Goal: Task Accomplishment & Management: Use online tool/utility

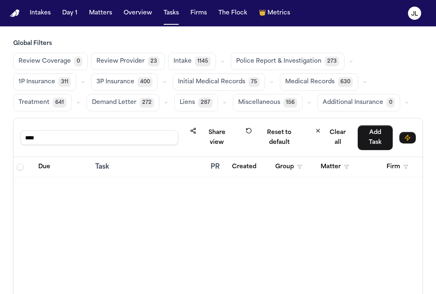
scroll to position [1059, 0]
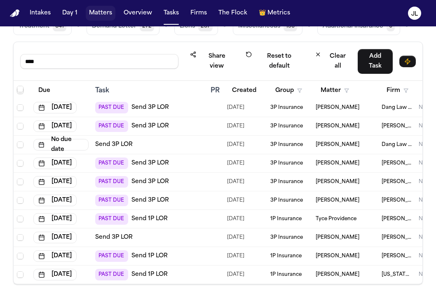
click at [106, 9] on button "Matters" at bounding box center [101, 13] width 30 height 15
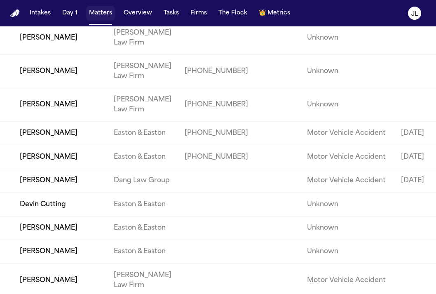
click at [106, 16] on button "Matters" at bounding box center [101, 13] width 30 height 15
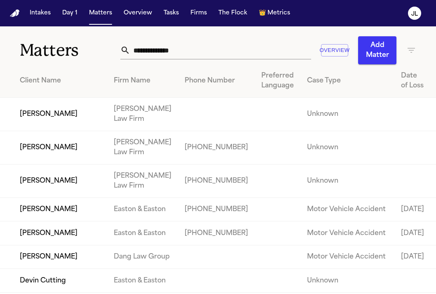
click at [160, 49] on input "text" at bounding box center [220, 50] width 180 height 18
paste input "**********"
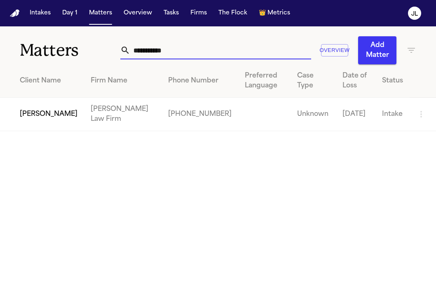
type input "**********"
click at [38, 114] on td "[PERSON_NAME]" at bounding box center [42, 114] width 84 height 33
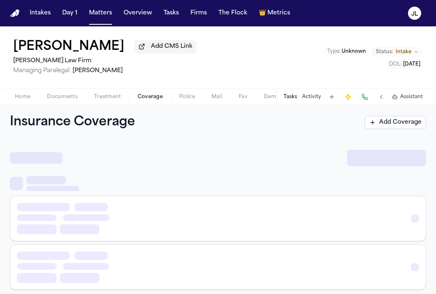
click at [149, 102] on span "button" at bounding box center [150, 101] width 35 height 1
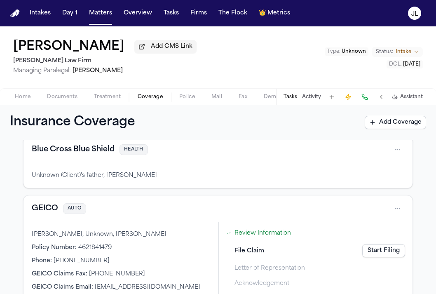
scroll to position [25, 0]
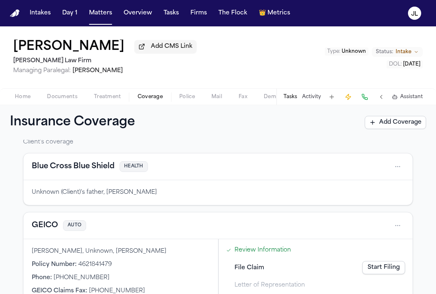
click at [44, 224] on button "GEICO" at bounding box center [45, 226] width 26 height 12
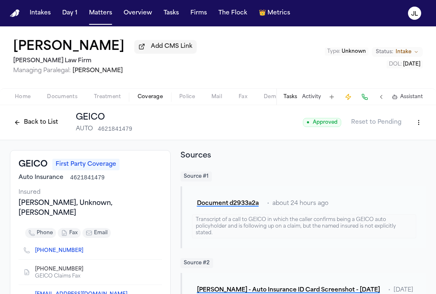
click at [37, 119] on button "Back to List" at bounding box center [36, 122] width 52 height 13
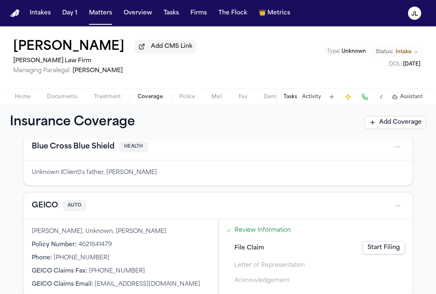
scroll to position [59, 0]
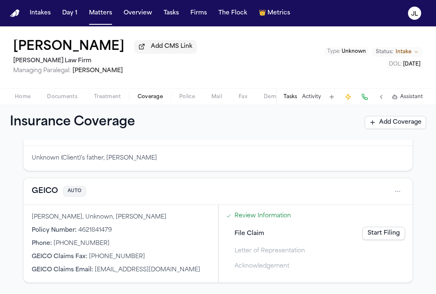
click at [397, 231] on link "Start Filing" at bounding box center [383, 233] width 43 height 13
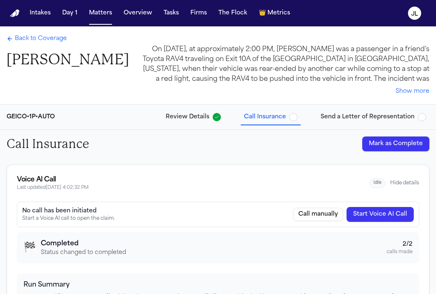
click at [33, 42] on span "Back to Coverage" at bounding box center [41, 39] width 52 height 8
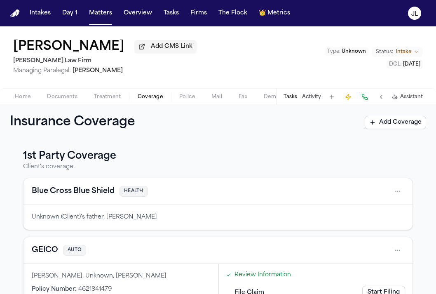
click at [22, 100] on span "Home" at bounding box center [23, 96] width 16 height 7
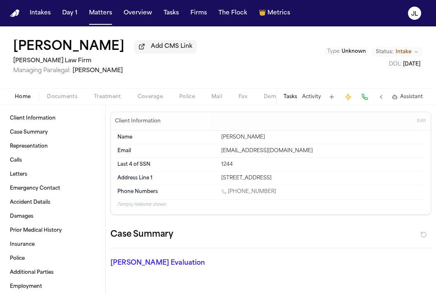
drag, startPoint x: 341, startPoint y: 179, endPoint x: 223, endPoint y: 178, distance: 117.4
click at [223, 177] on div "[STREET_ADDRESS]" at bounding box center [322, 178] width 203 height 7
click at [223, 178] on div "[STREET_ADDRESS]" at bounding box center [322, 178] width 203 height 7
drag, startPoint x: 346, startPoint y: 180, endPoint x: 220, endPoint y: 177, distance: 125.6
click at [220, 177] on div "Address Line [GEOGRAPHIC_DATA][STREET_ADDRESS]" at bounding box center [270, 177] width 306 height 13
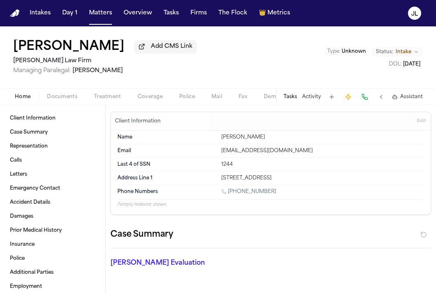
copy div "[STREET_ADDRESS]"
click at [153, 92] on div "Home Documents Treatment Coverage Police Mail Fax Demand Workspaces Artifacts T…" at bounding box center [218, 96] width 436 height 16
click at [152, 98] on span "Coverage" at bounding box center [150, 96] width 25 height 7
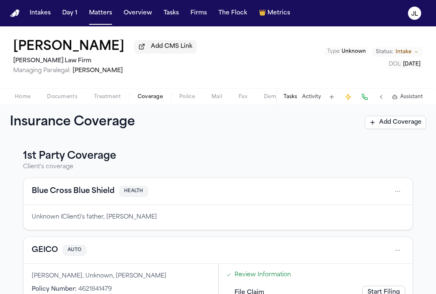
click at [51, 252] on button "GEICO" at bounding box center [45, 250] width 26 height 12
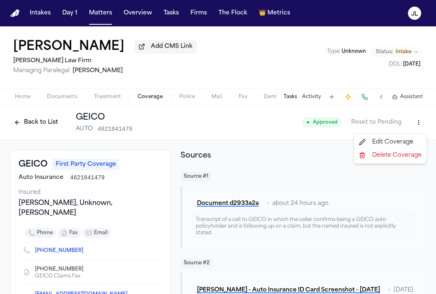
click at [420, 129] on html "Intakes Day 1 Matters Overview Tasks Firms The Flock 👑 Metrics [PERSON_NAME] Ad…" at bounding box center [218, 147] width 436 height 294
click at [389, 146] on div "Edit Coverage" at bounding box center [389, 141] width 69 height 13
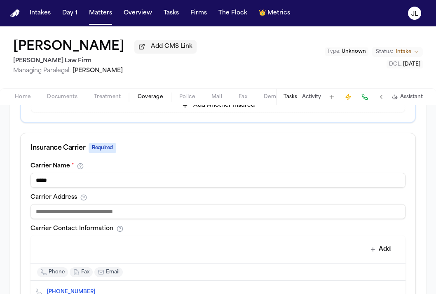
scroll to position [294, 0]
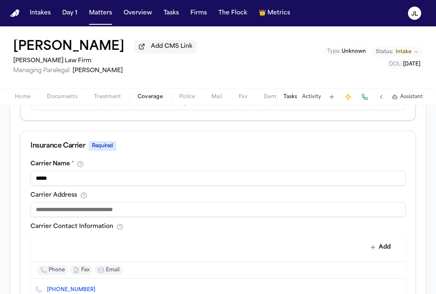
click at [119, 209] on input at bounding box center [217, 209] width 375 height 15
paste input "**********"
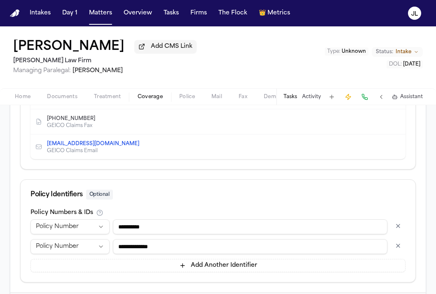
scroll to position [530, 0]
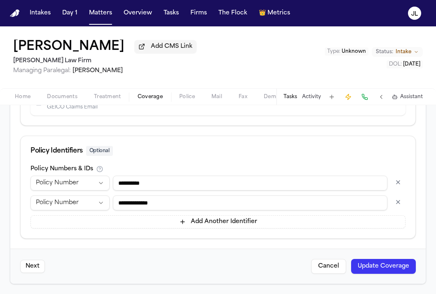
type input "**********"
click at [392, 268] on button "Update Coverage" at bounding box center [383, 266] width 65 height 15
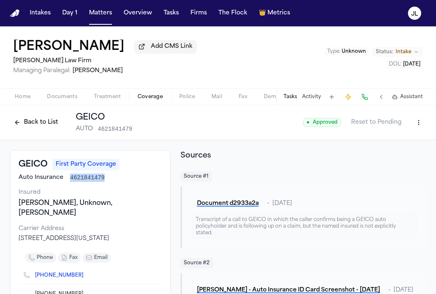
drag, startPoint x: 108, startPoint y: 177, endPoint x: 70, endPoint y: 178, distance: 38.3
click at [70, 178] on div "Auto Insurance 4621841479" at bounding box center [90, 177] width 143 height 8
copy span "4621841479"
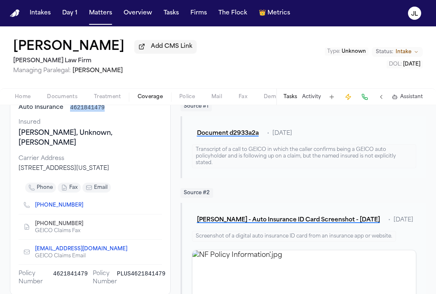
scroll to position [61, 0]
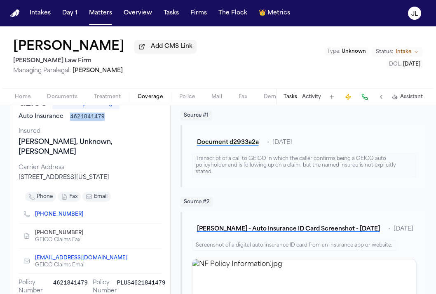
click at [86, 214] on icon "Copy to clipboard" at bounding box center [87, 215] width 3 height 3
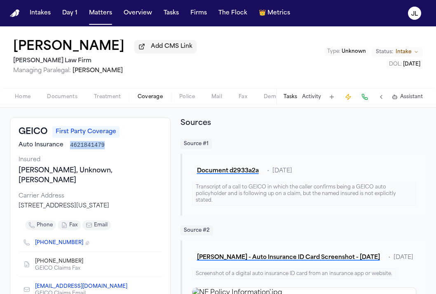
scroll to position [0, 0]
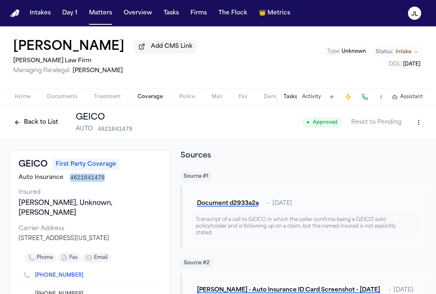
click at [367, 101] on button at bounding box center [365, 97] width 12 height 12
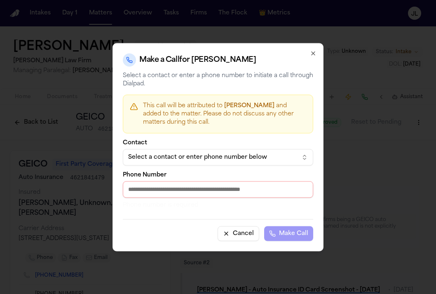
click at [225, 188] on input "Phone Number" at bounding box center [218, 189] width 190 height 16
paste input "**********"
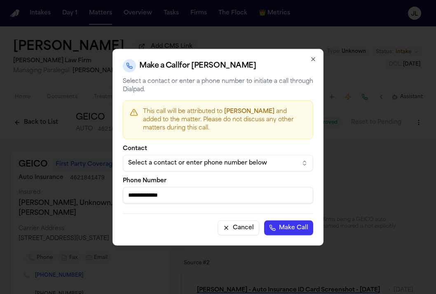
type input "**********"
click at [282, 225] on button "Make Call" at bounding box center [288, 227] width 49 height 15
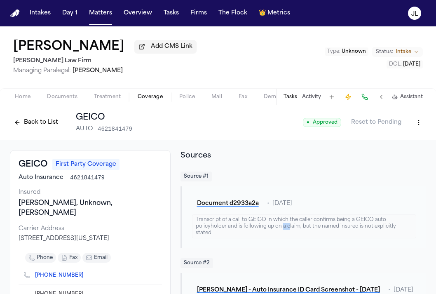
drag, startPoint x: 282, startPoint y: 225, endPoint x: 288, endPoint y: 225, distance: 6.2
click at [288, 225] on div "Transcript of a call to GEICO in which the caller confirms being a GEICO auto p…" at bounding box center [304, 226] width 224 height 24
drag, startPoint x: 105, startPoint y: 180, endPoint x: 53, endPoint y: 176, distance: 52.1
click at [53, 176] on div "Auto Insurance 4621841479" at bounding box center [90, 177] width 143 height 8
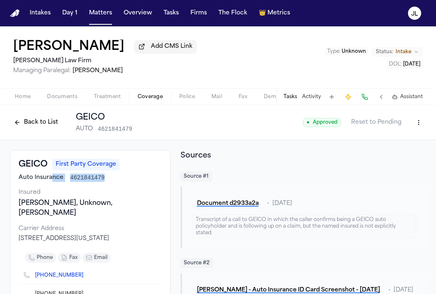
click at [42, 119] on button "Back to List" at bounding box center [36, 122] width 52 height 13
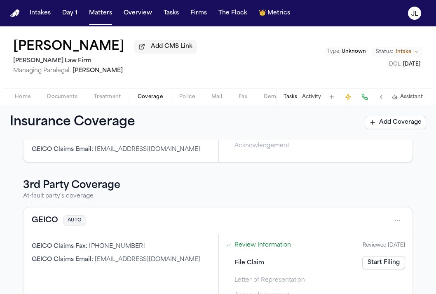
scroll to position [180, 0]
click at [52, 218] on button "GEICO" at bounding box center [45, 220] width 26 height 12
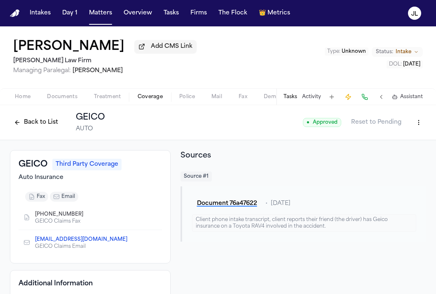
click at [34, 127] on button "Back to List" at bounding box center [36, 122] width 52 height 13
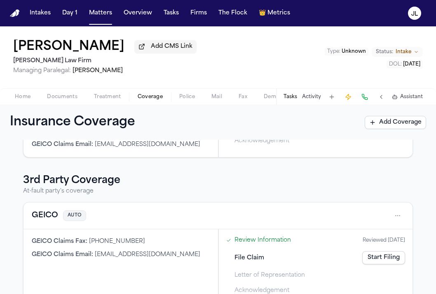
scroll to position [192, 0]
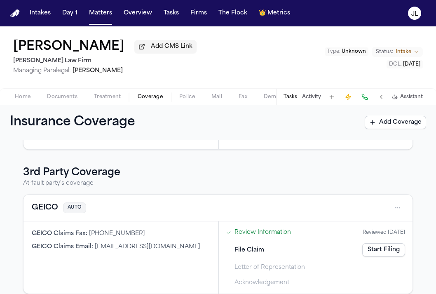
click at [43, 212] on button "GEICO" at bounding box center [45, 208] width 26 height 12
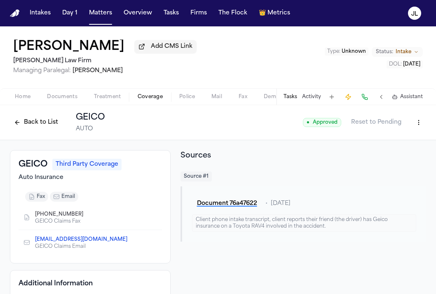
click at [47, 119] on button "Back to List" at bounding box center [36, 122] width 52 height 13
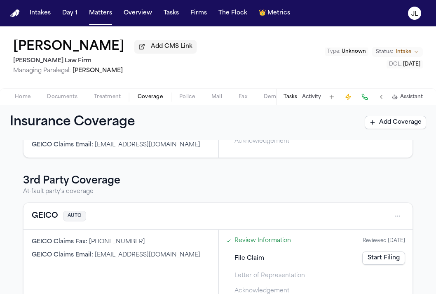
scroll to position [203, 0]
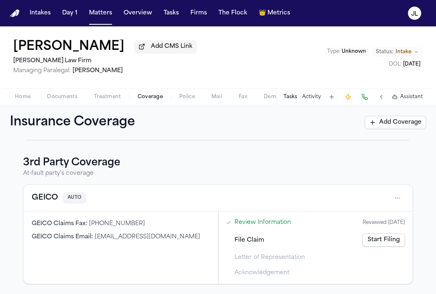
click at [245, 222] on link "Review Information" at bounding box center [262, 222] width 56 height 9
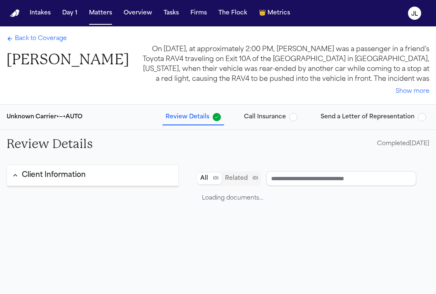
type input "**********"
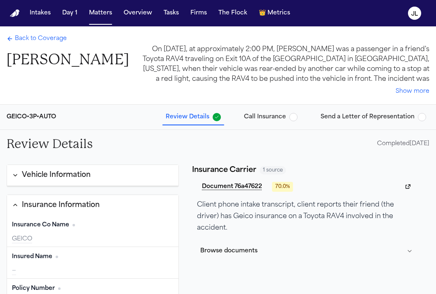
click at [33, 34] on div "Back to Coverage [PERSON_NAME] On [DATE], at approximately 2:00 PM, [PERSON_NAM…" at bounding box center [218, 65] width 436 height 78
click at [30, 37] on span "Back to Coverage" at bounding box center [41, 39] width 52 height 8
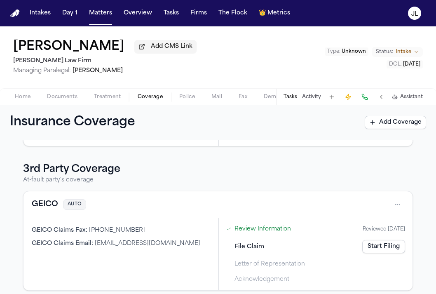
scroll to position [203, 0]
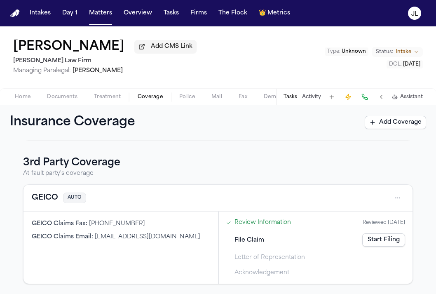
click at [404, 200] on div "GEICO AUTO" at bounding box center [217, 197] width 389 height 27
click at [397, 199] on html "Intakes Day 1 Matters Overview Tasks Firms The Flock 👑 Metrics [PERSON_NAME] Ad…" at bounding box center [218, 147] width 436 height 294
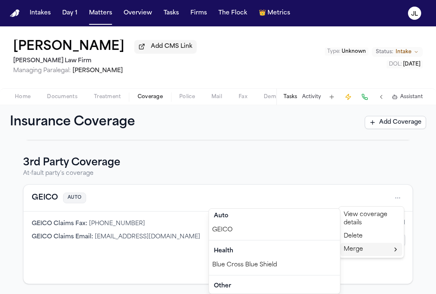
click at [363, 239] on div "Delete" at bounding box center [371, 235] width 62 height 13
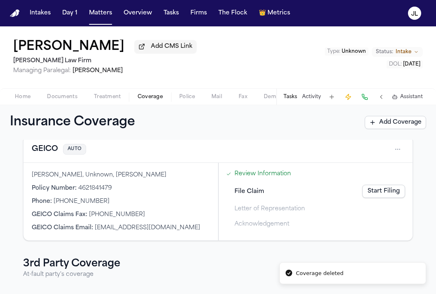
scroll to position [98, 0]
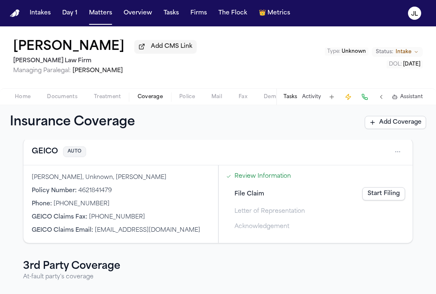
click at [53, 152] on button "GEICO" at bounding box center [45, 152] width 26 height 12
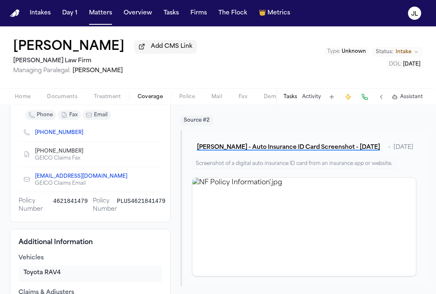
scroll to position [170, 0]
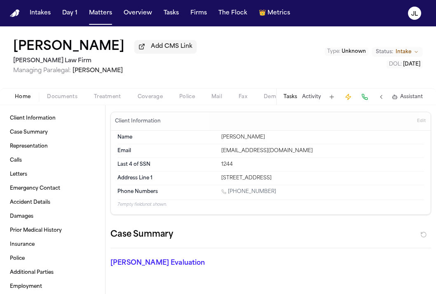
click at [21, 98] on span "Home" at bounding box center [23, 96] width 16 height 7
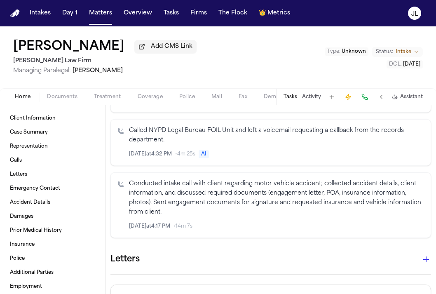
scroll to position [418, 0]
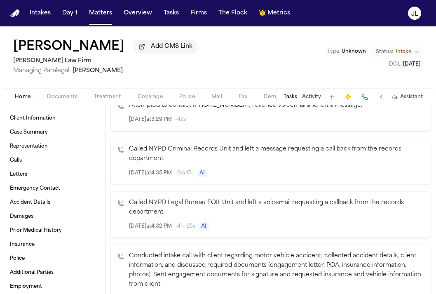
click at [52, 97] on span "Documents" at bounding box center [62, 96] width 30 height 7
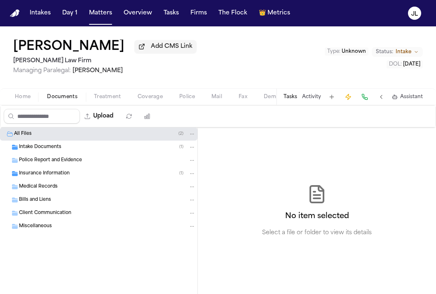
click at [51, 154] on div "Intake Documents ( 1 )" at bounding box center [98, 146] width 197 height 13
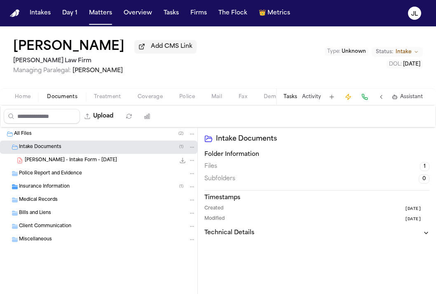
click at [55, 167] on div "[PERSON_NAME] - Intake Form - [DATE] 22.8 KB • PDF" at bounding box center [98, 160] width 197 height 13
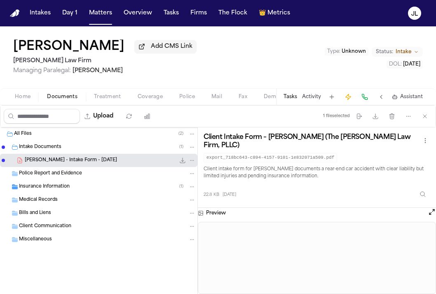
click at [26, 100] on span "Home" at bounding box center [23, 96] width 16 height 7
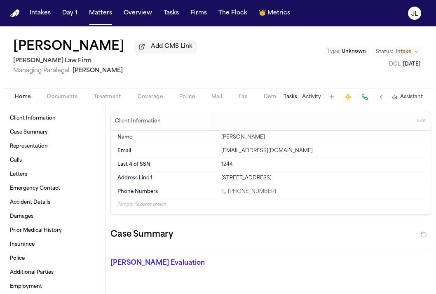
drag, startPoint x: 274, startPoint y: 193, endPoint x: 227, endPoint y: 194, distance: 46.5
click at [227, 193] on div "[PHONE_NUMBER]" at bounding box center [322, 192] width 203 height 8
copy link "[PHONE_NUMBER]"
click at [59, 98] on span "Documents" at bounding box center [62, 96] width 30 height 7
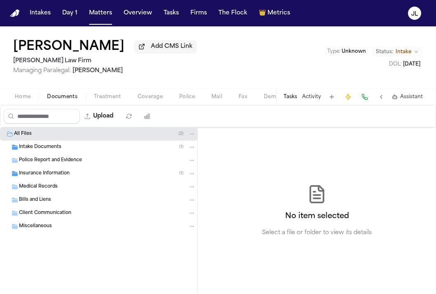
click at [15, 97] on span "Home" at bounding box center [23, 96] width 16 height 7
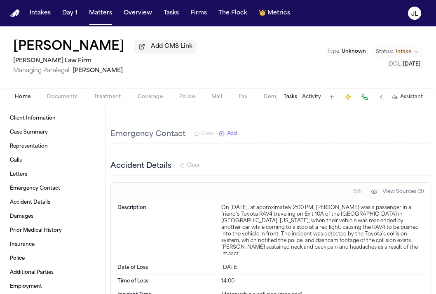
scroll to position [766, 0]
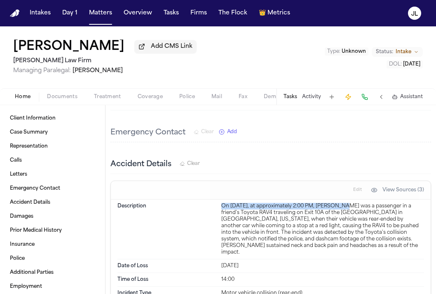
drag, startPoint x: 342, startPoint y: 195, endPoint x: 222, endPoint y: 195, distance: 120.3
click at [222, 203] on div "On [DATE], at approximately 2:00 PM, [PERSON_NAME] was a passenger in a friend'…" at bounding box center [322, 229] width 203 height 53
copy div "On [DATE], at approximately 2:00 PM,"
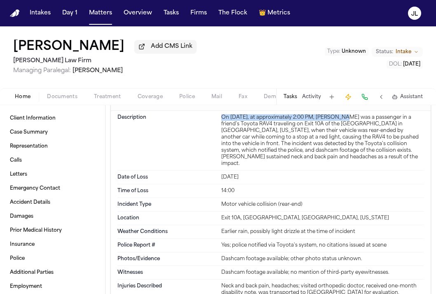
scroll to position [851, 0]
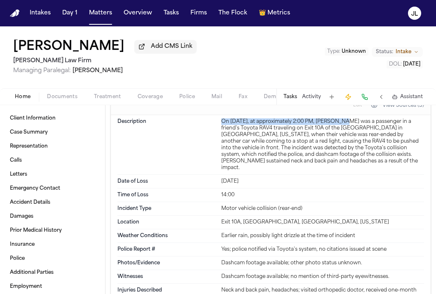
click at [144, 96] on span "Coverage" at bounding box center [150, 96] width 25 height 7
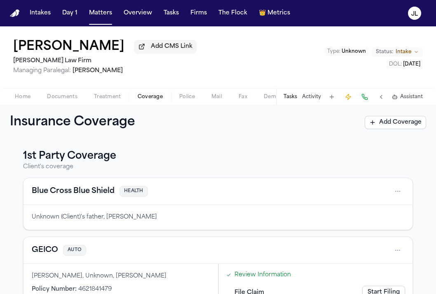
click at [26, 105] on div "Home Documents Treatment Coverage Police Mail Fax Demand Workspaces Artifacts T…" at bounding box center [218, 96] width 436 height 16
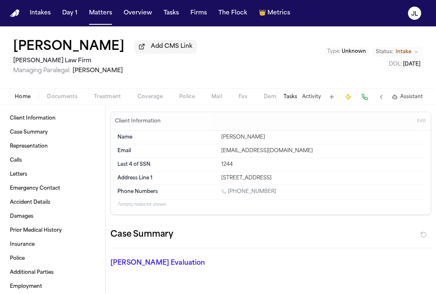
click at [25, 102] on span "button" at bounding box center [23, 101] width 26 height 1
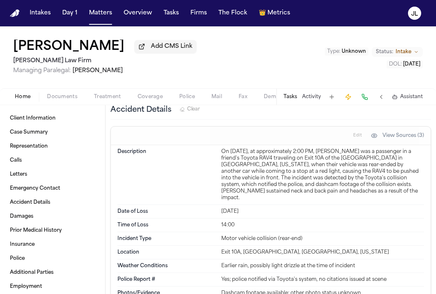
scroll to position [820, 0]
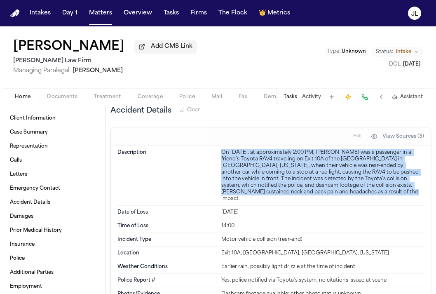
drag, startPoint x: 308, startPoint y: 180, endPoint x: 221, endPoint y: 140, distance: 95.8
click at [221, 149] on div "On [DATE], at approximately 2:00 PM, [PERSON_NAME] was a passenger in a friend'…" at bounding box center [322, 175] width 203 height 53
copy div "On [DATE], at approximately 2:00 PM, [PERSON_NAME] was a passenger in a friend'…"
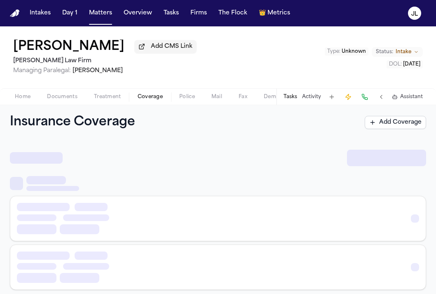
click at [142, 99] on span "Coverage" at bounding box center [150, 96] width 25 height 7
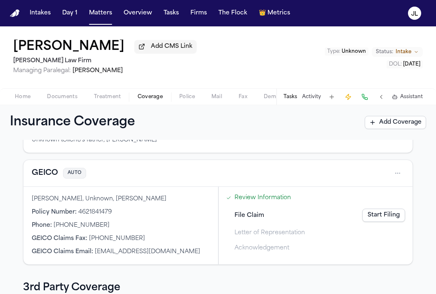
scroll to position [85, 0]
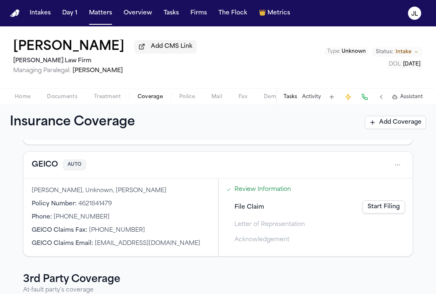
click at [51, 166] on button "GEICO" at bounding box center [45, 165] width 26 height 12
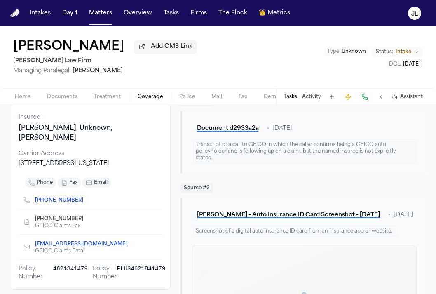
scroll to position [84, 0]
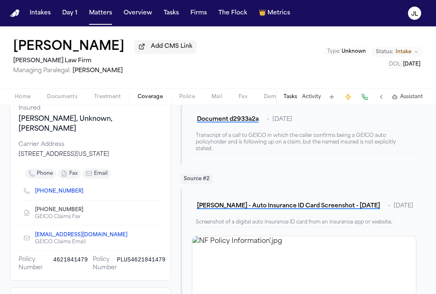
click at [85, 189] on icon "Copy to clipboard" at bounding box center [87, 191] width 5 height 5
click at [366, 94] on button at bounding box center [365, 97] width 12 height 12
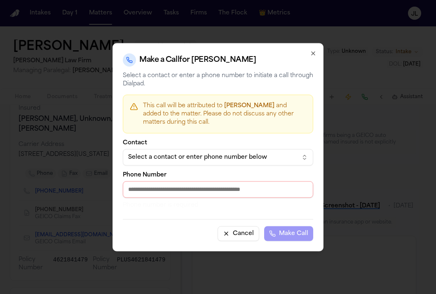
click at [164, 181] on input "Phone Number" at bounding box center [218, 189] width 190 height 16
paste input "**********"
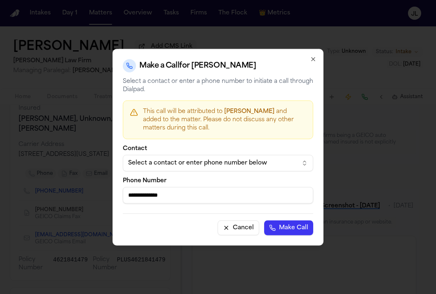
type input "**********"
click at [293, 233] on button "Make Call" at bounding box center [288, 227] width 49 height 15
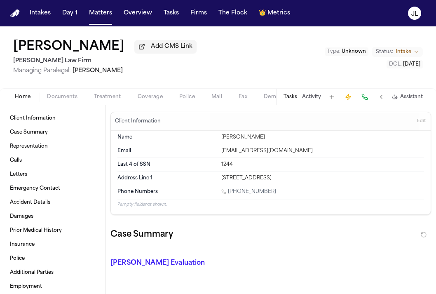
click at [27, 98] on span "Home" at bounding box center [23, 96] width 16 height 7
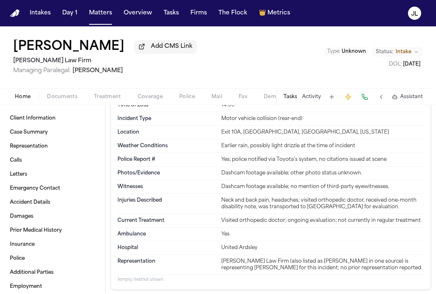
scroll to position [932, 0]
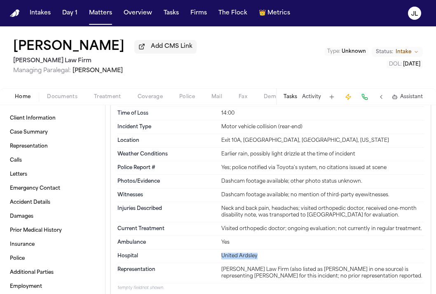
drag, startPoint x: 262, startPoint y: 238, endPoint x: 222, endPoint y: 237, distance: 40.0
click at [222, 252] on div "United Ardsley" at bounding box center [322, 255] width 203 height 7
copy div "United Ardsley"
click at [145, 96] on span "Coverage" at bounding box center [150, 96] width 25 height 7
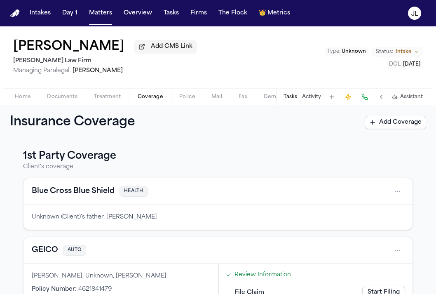
click at [51, 244] on div "GEICO AUTO" at bounding box center [217, 250] width 389 height 27
click at [51, 250] on button "GEICO" at bounding box center [45, 250] width 26 height 12
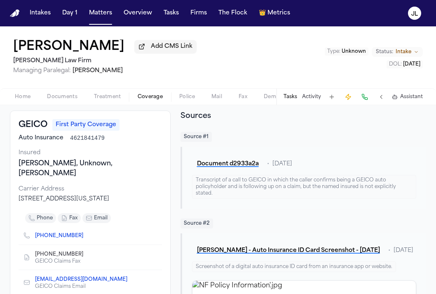
scroll to position [37, 0]
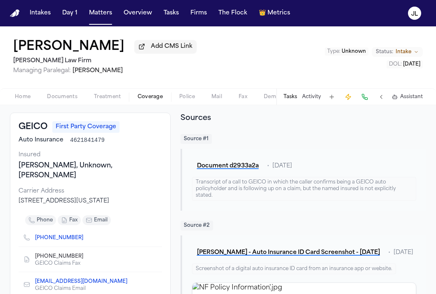
click at [23, 97] on span "Home" at bounding box center [23, 96] width 16 height 7
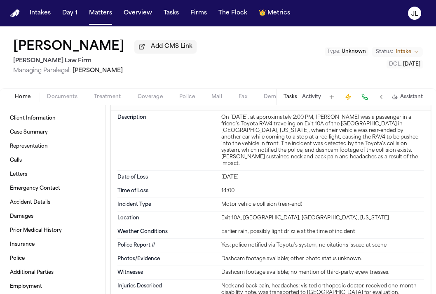
scroll to position [911, 0]
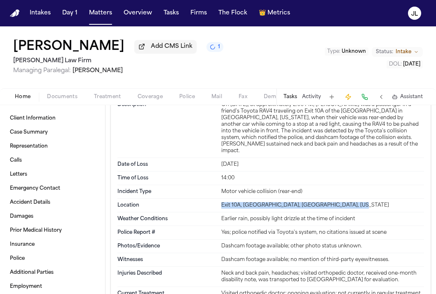
drag, startPoint x: 349, startPoint y: 187, endPoint x: 217, endPoint y: 188, distance: 131.8
click at [217, 198] on div "Location Exit 10A, [GEOGRAPHIC_DATA], [GEOGRAPHIC_DATA], [US_STATE]" at bounding box center [270, 205] width 306 height 14
copy div "Exit 10A, [GEOGRAPHIC_DATA], [GEOGRAPHIC_DATA], [US_STATE]"
click at [100, 95] on span "Treatment" at bounding box center [107, 96] width 27 height 7
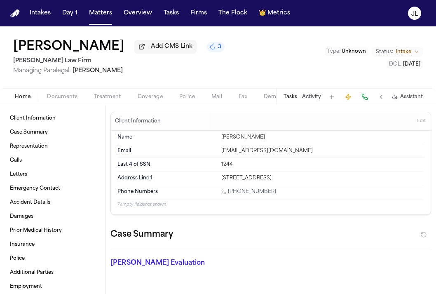
click at [34, 96] on button "Home" at bounding box center [23, 97] width 32 height 10
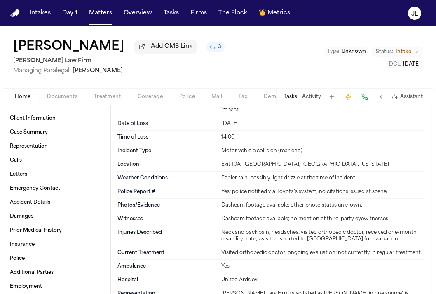
scroll to position [953, 0]
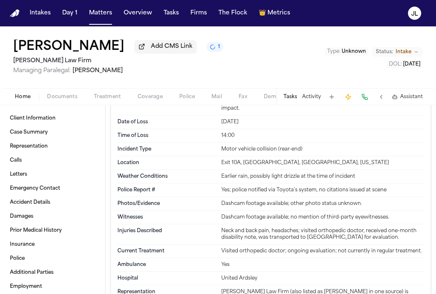
click at [60, 100] on span "Documents" at bounding box center [62, 96] width 30 height 7
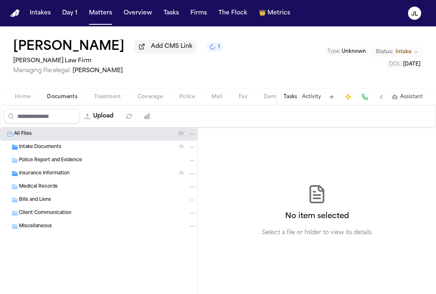
click at [37, 149] on span "Intake Documents" at bounding box center [40, 147] width 42 height 7
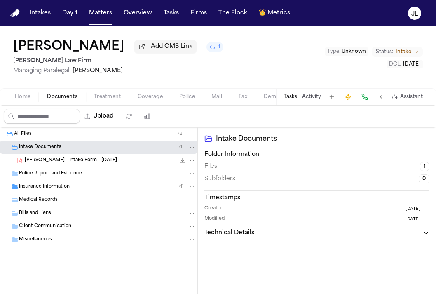
click at [58, 160] on span "[PERSON_NAME] - Intake Form - [DATE]" at bounding box center [71, 160] width 92 height 7
